Goal: Information Seeking & Learning: Find specific fact

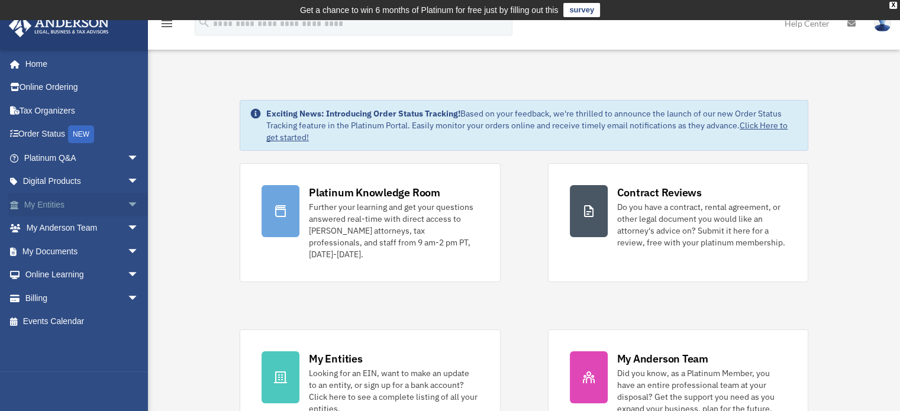
click at [70, 206] on link "My Entities arrow_drop_down" at bounding box center [82, 205] width 149 height 24
click at [127, 205] on span "arrow_drop_down" at bounding box center [139, 205] width 24 height 24
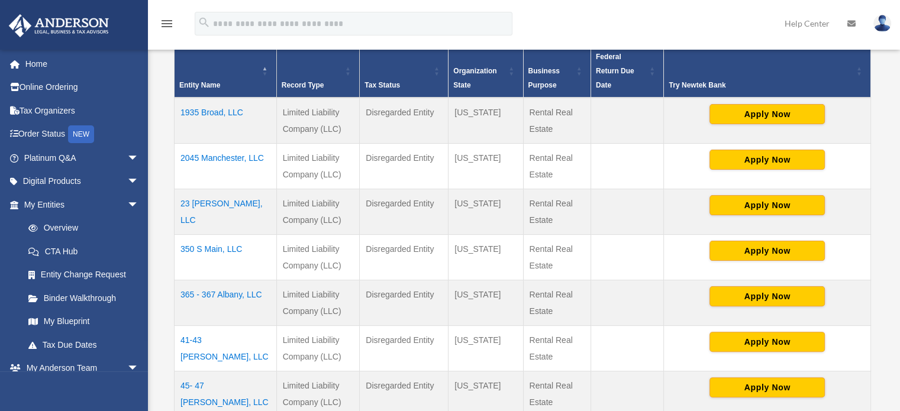
scroll to position [273, 0]
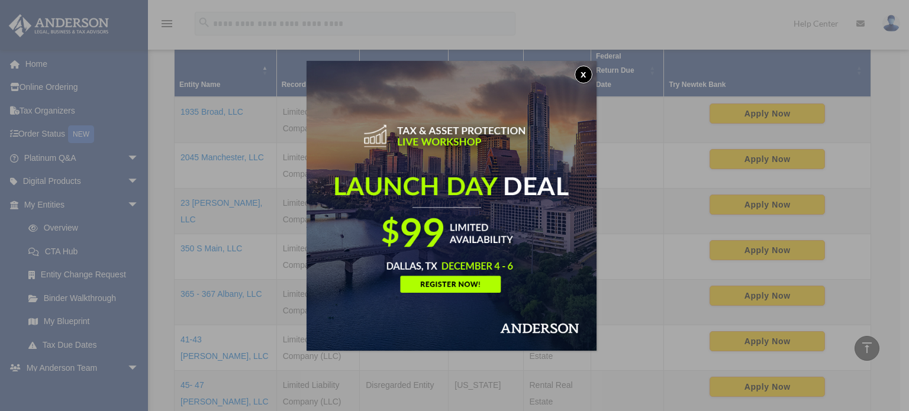
click at [590, 74] on button "x" at bounding box center [584, 75] width 18 height 18
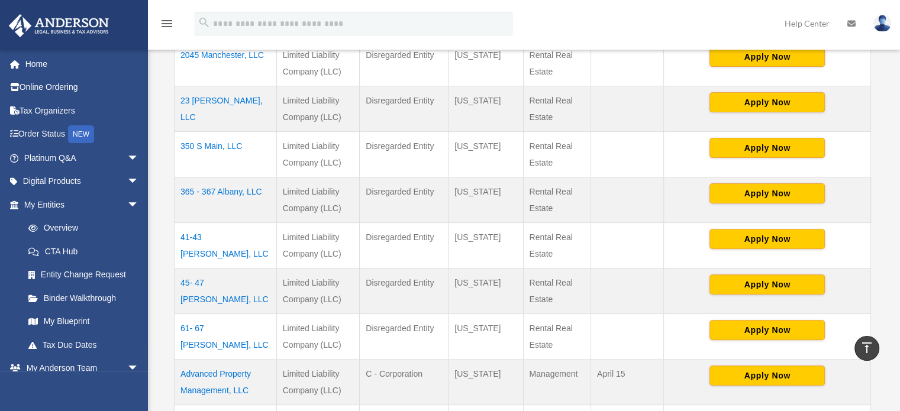
scroll to position [376, 0]
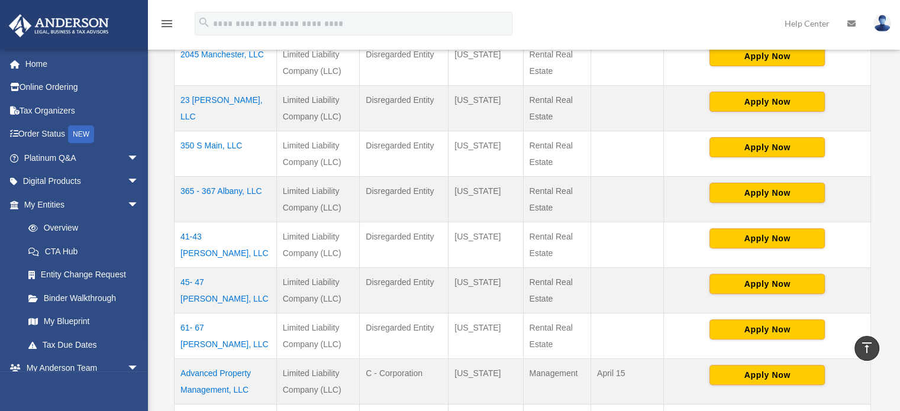
click at [245, 179] on td "365 - 367 Albany, LLC" at bounding box center [226, 199] width 102 height 46
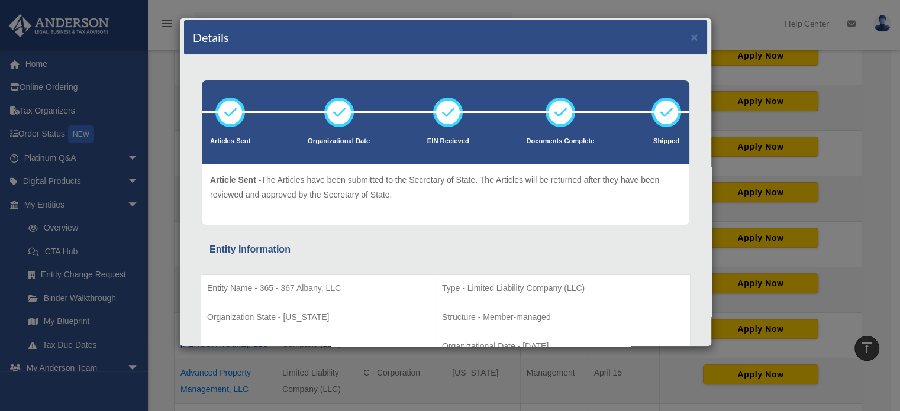
scroll to position [0, 0]
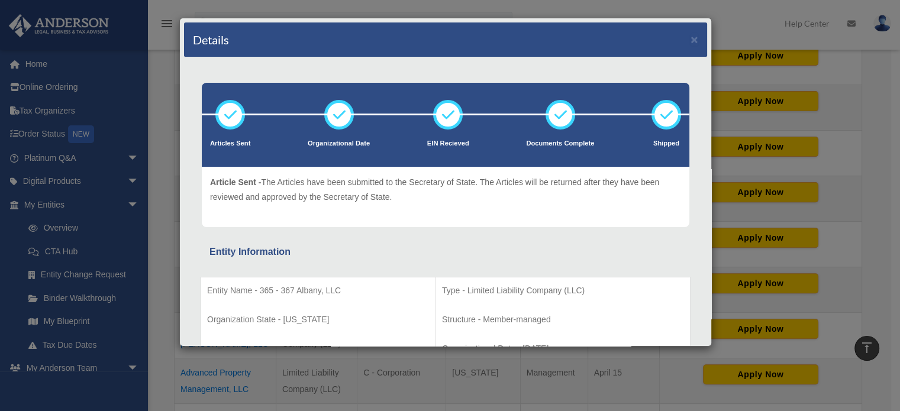
click at [114, 193] on div "Details × Articles Sent Organizational Date" at bounding box center [450, 205] width 900 height 411
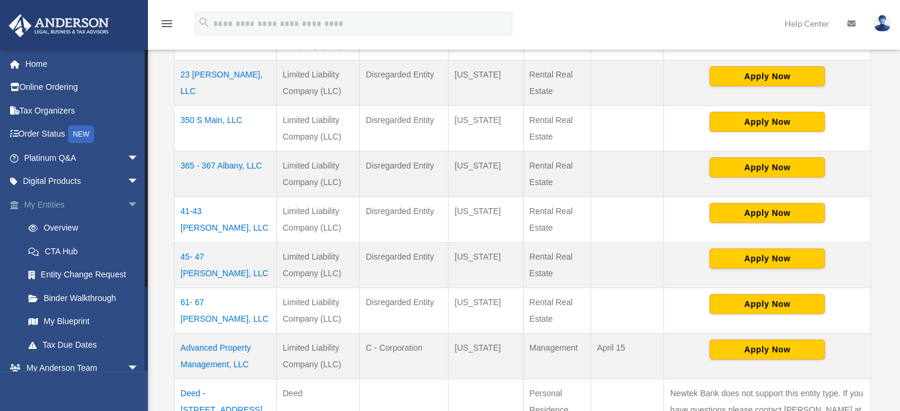
scroll to position [402, 0]
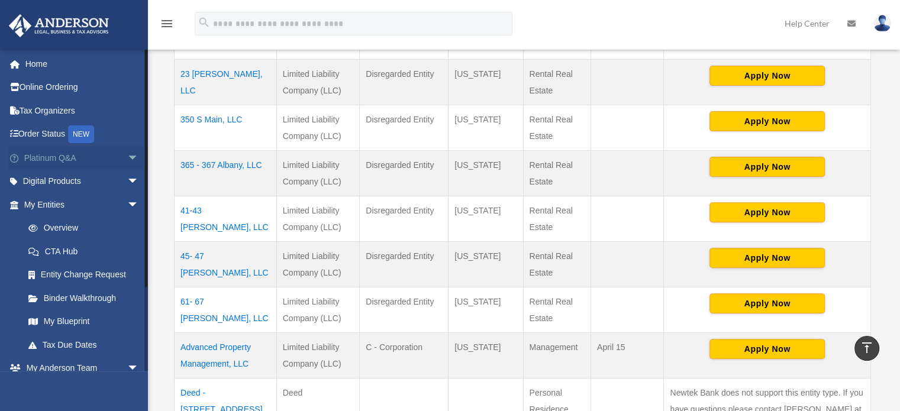
click at [127, 156] on span "arrow_drop_down" at bounding box center [139, 158] width 24 height 24
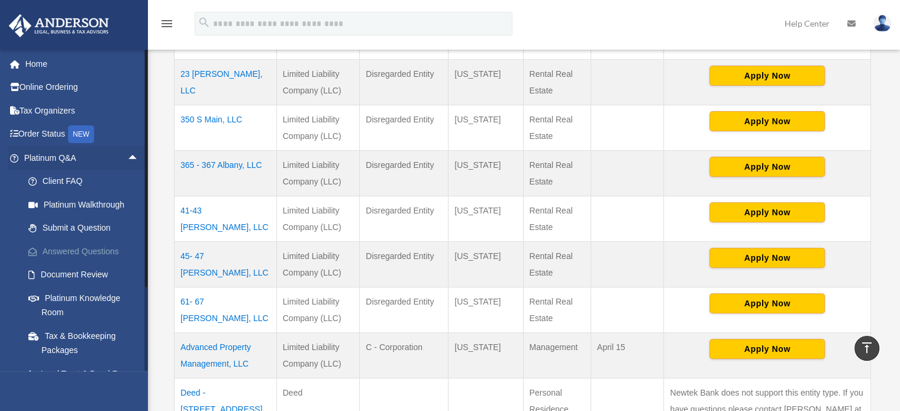
click at [72, 250] on link "Answered Questions" at bounding box center [87, 252] width 140 height 24
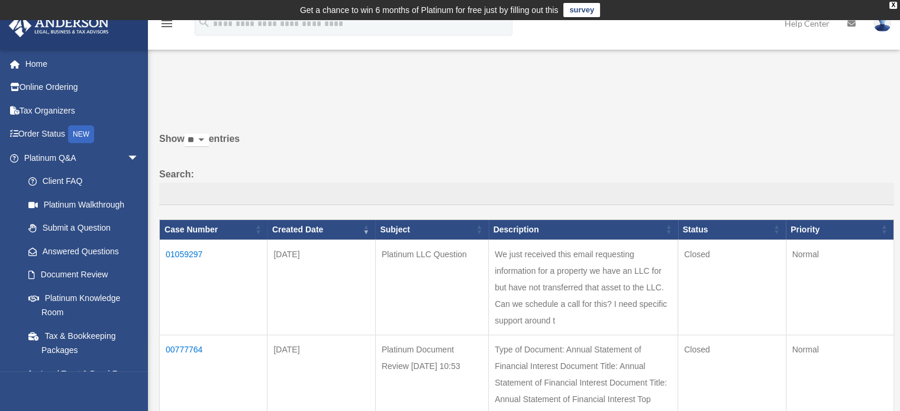
click at [578, 321] on td "We just received this email requesting information for a property we have an LL…" at bounding box center [583, 287] width 189 height 95
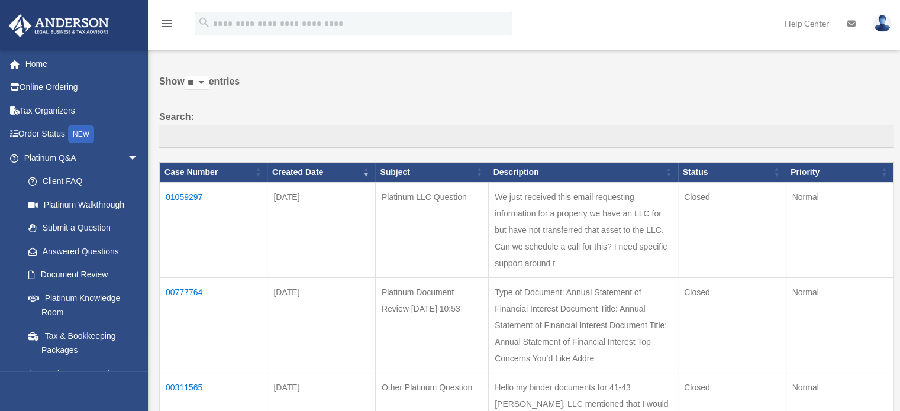
scroll to position [58, 0]
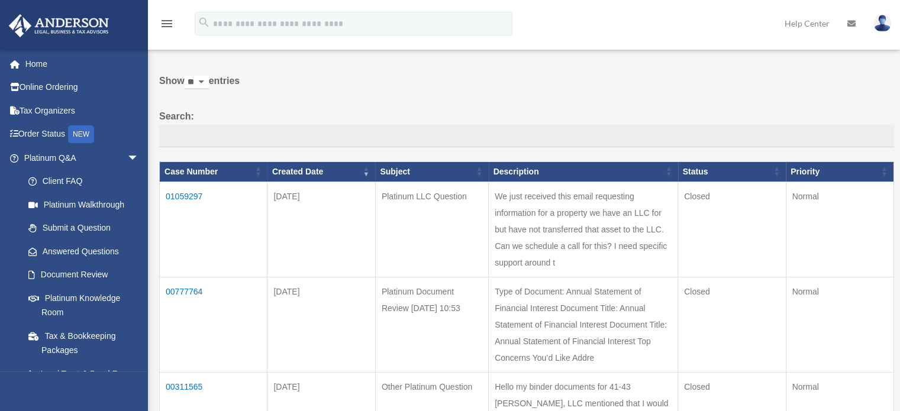
click at [193, 200] on td "01059297" at bounding box center [214, 229] width 108 height 95
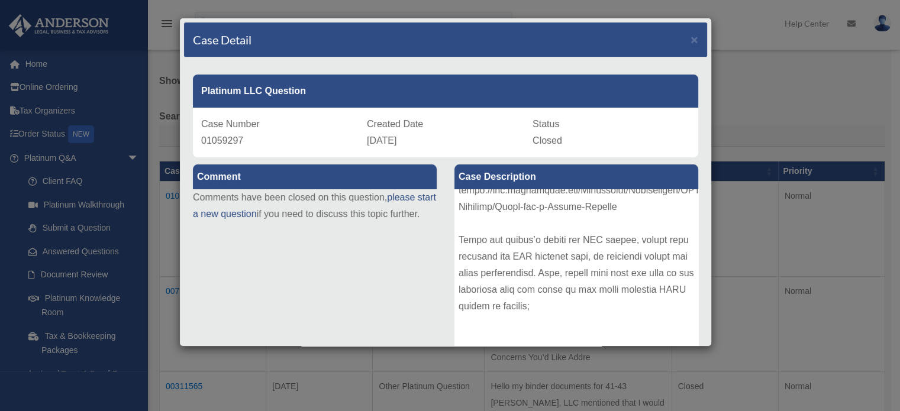
scroll to position [427, 0]
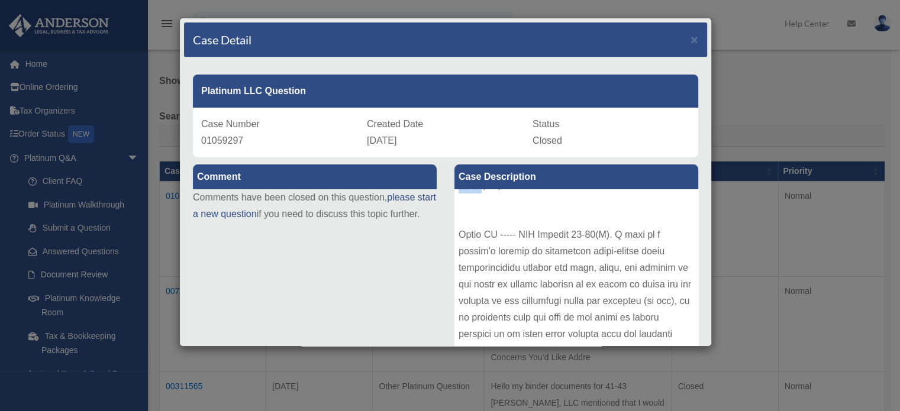
click at [471, 210] on div "We just received this email requesting information for a property we have an LL…" at bounding box center [577, 278] width 244 height 178
click at [512, 253] on div "We just received this email requesting information for a property we have an LL…" at bounding box center [577, 278] width 244 height 178
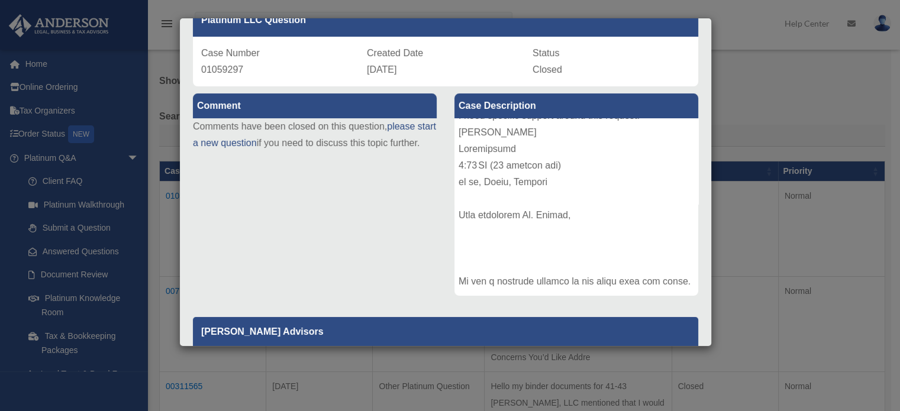
scroll to position [0, 0]
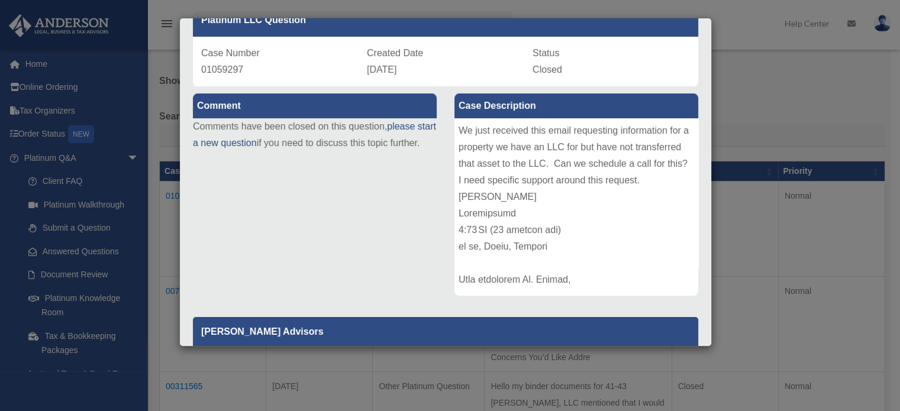
click at [128, 48] on div "Case Detail × Platinum LLC Question Case Number 01059297 Created Date [DATE] St…" at bounding box center [450, 205] width 900 height 411
